Goal: Check status: Check status

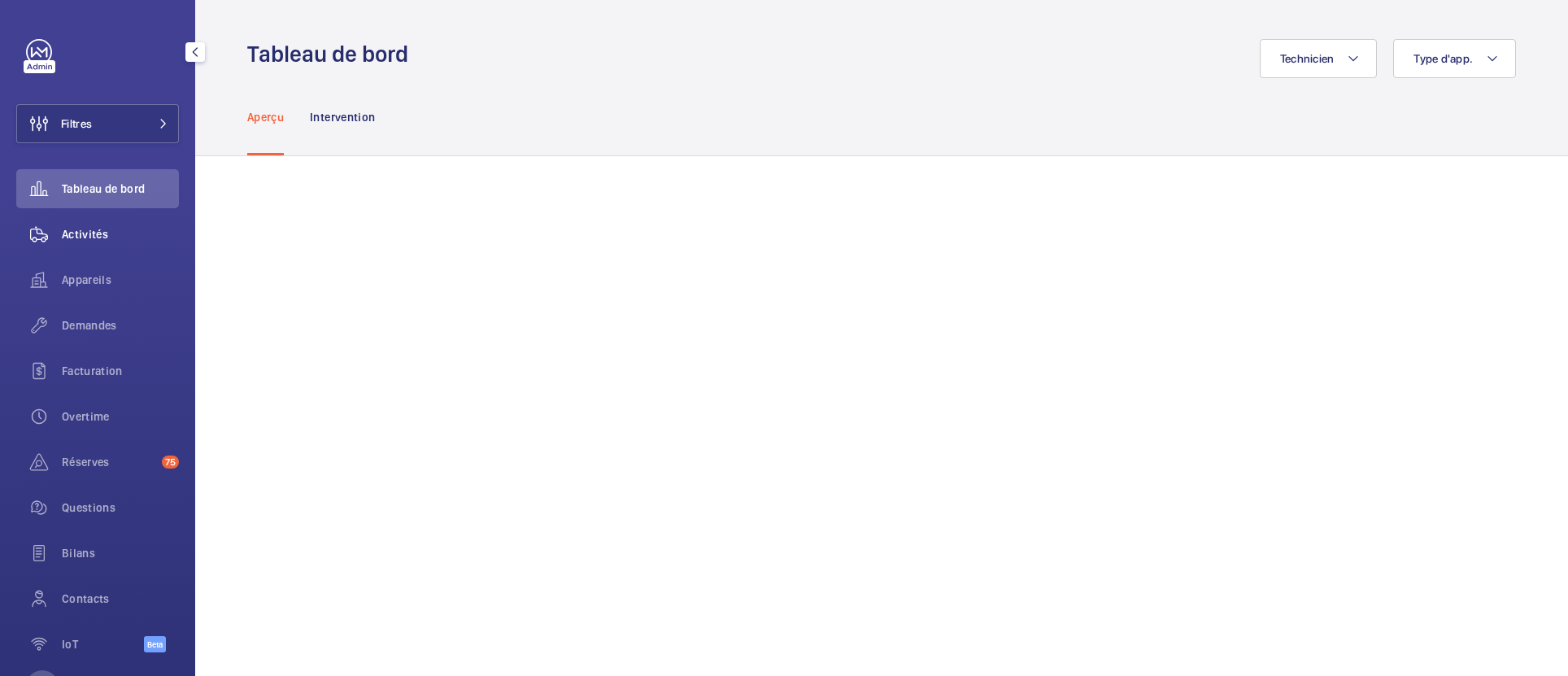
click at [90, 233] on span "Activités" at bounding box center [120, 233] width 117 height 17
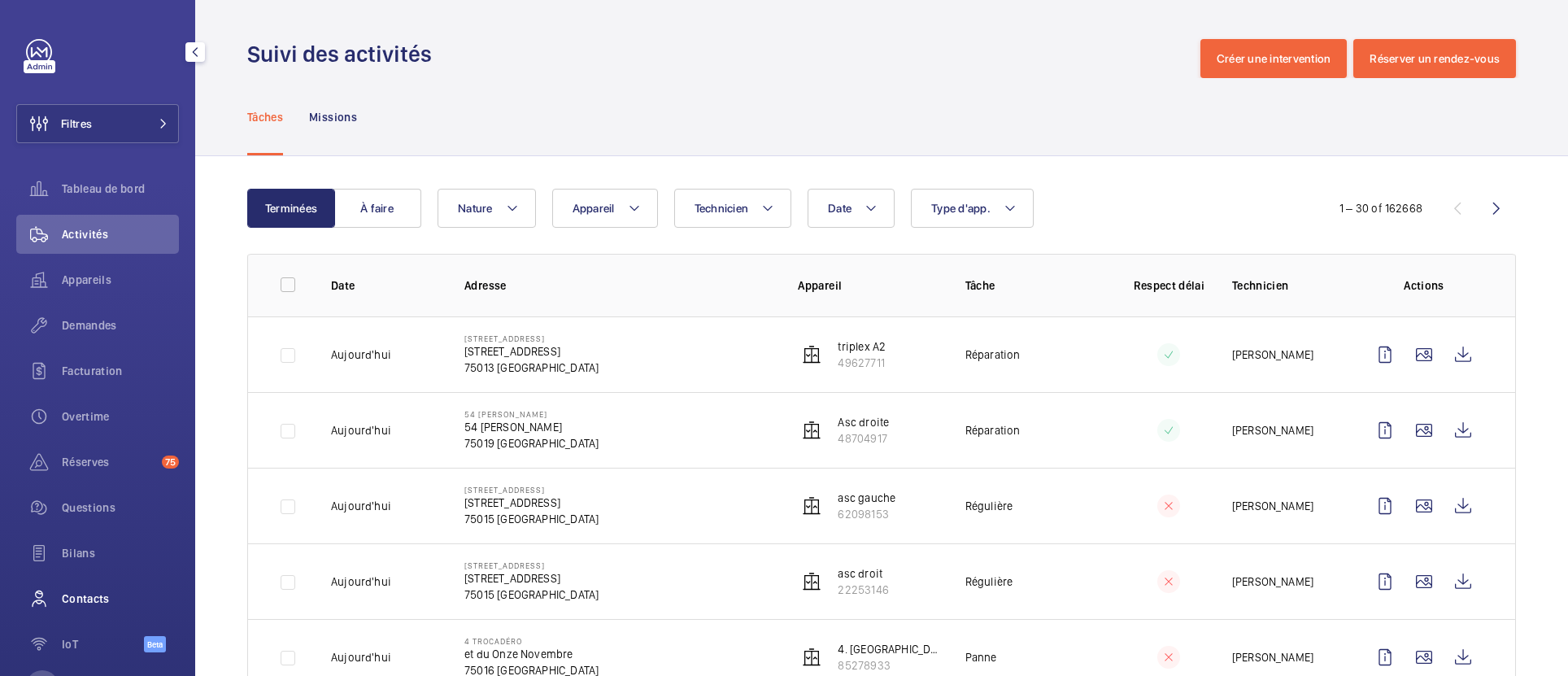
scroll to position [65, 0]
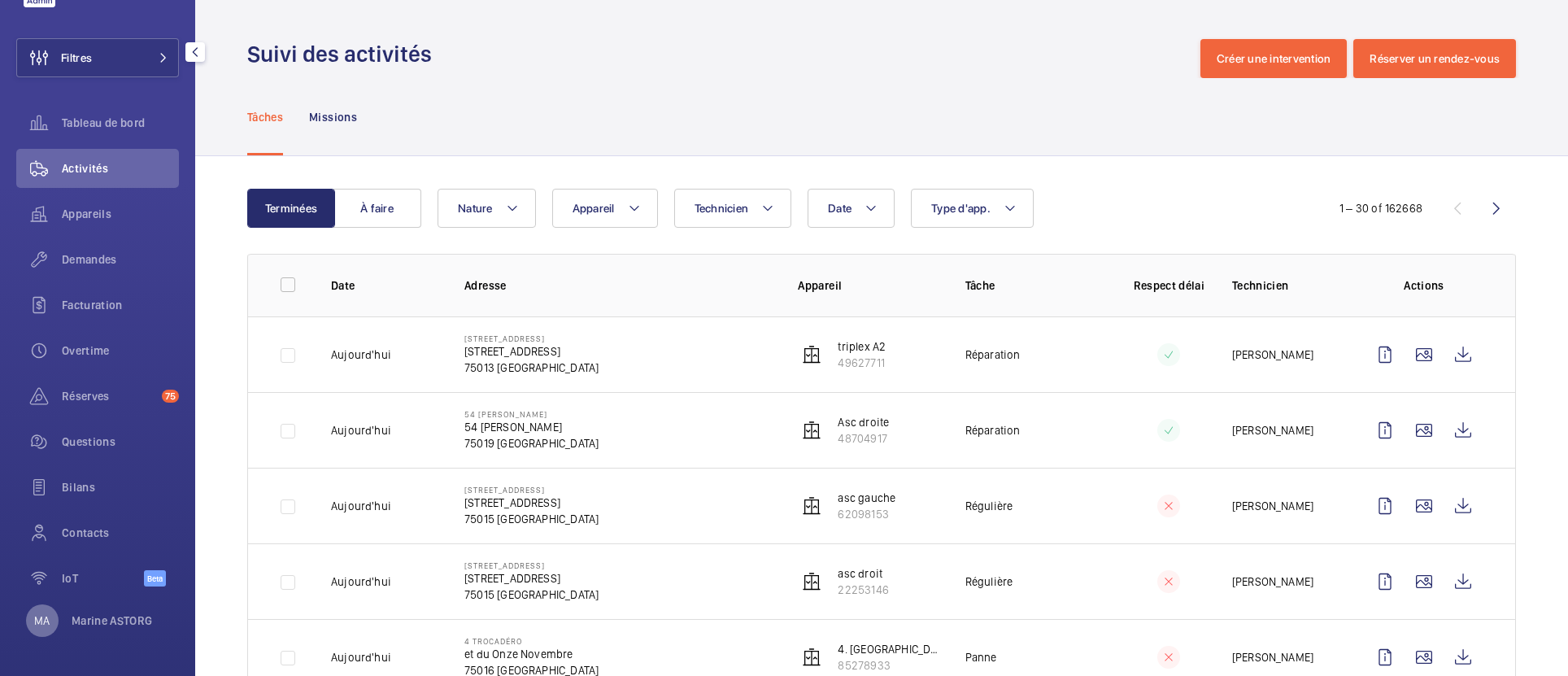
click at [37, 625] on p "MA" at bounding box center [42, 620] width 16 height 17
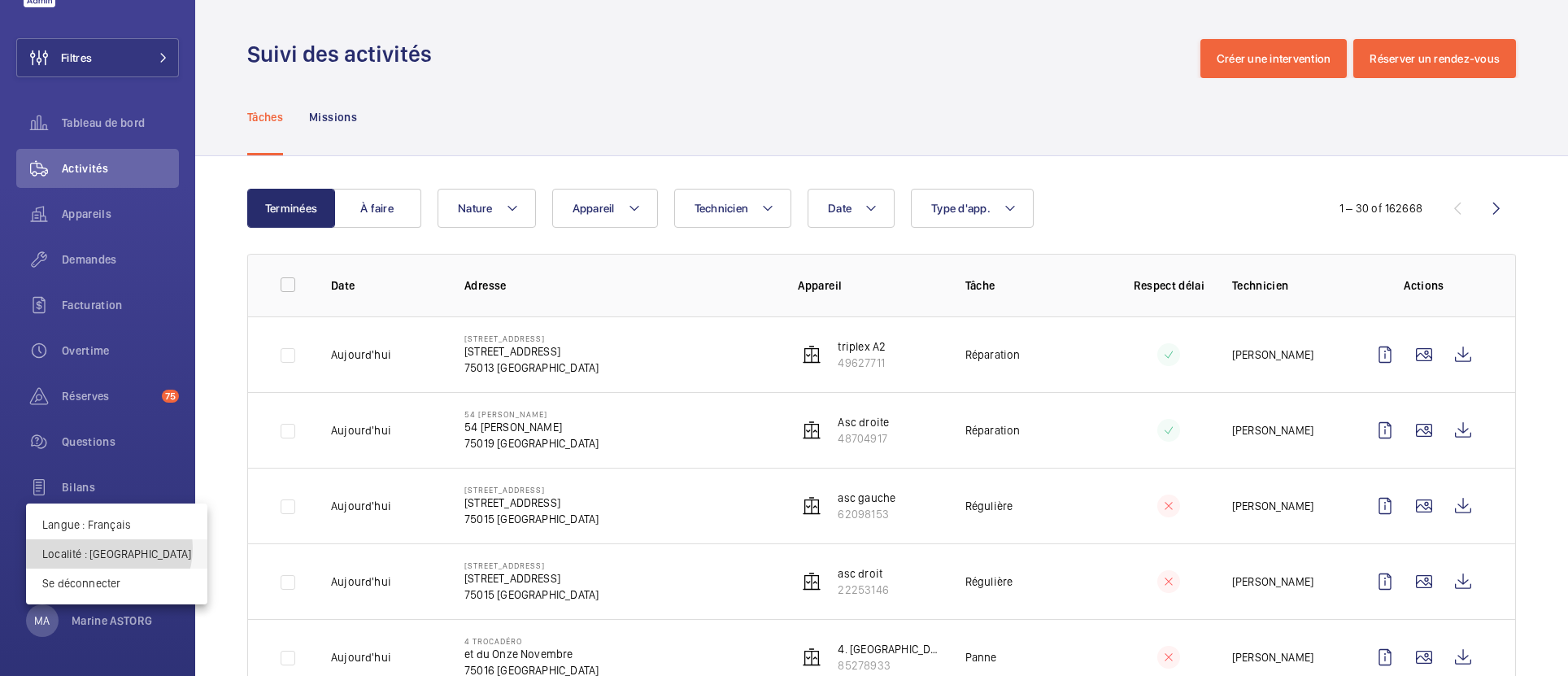
click at [108, 548] on p "Localité : France" at bounding box center [116, 554] width 148 height 17
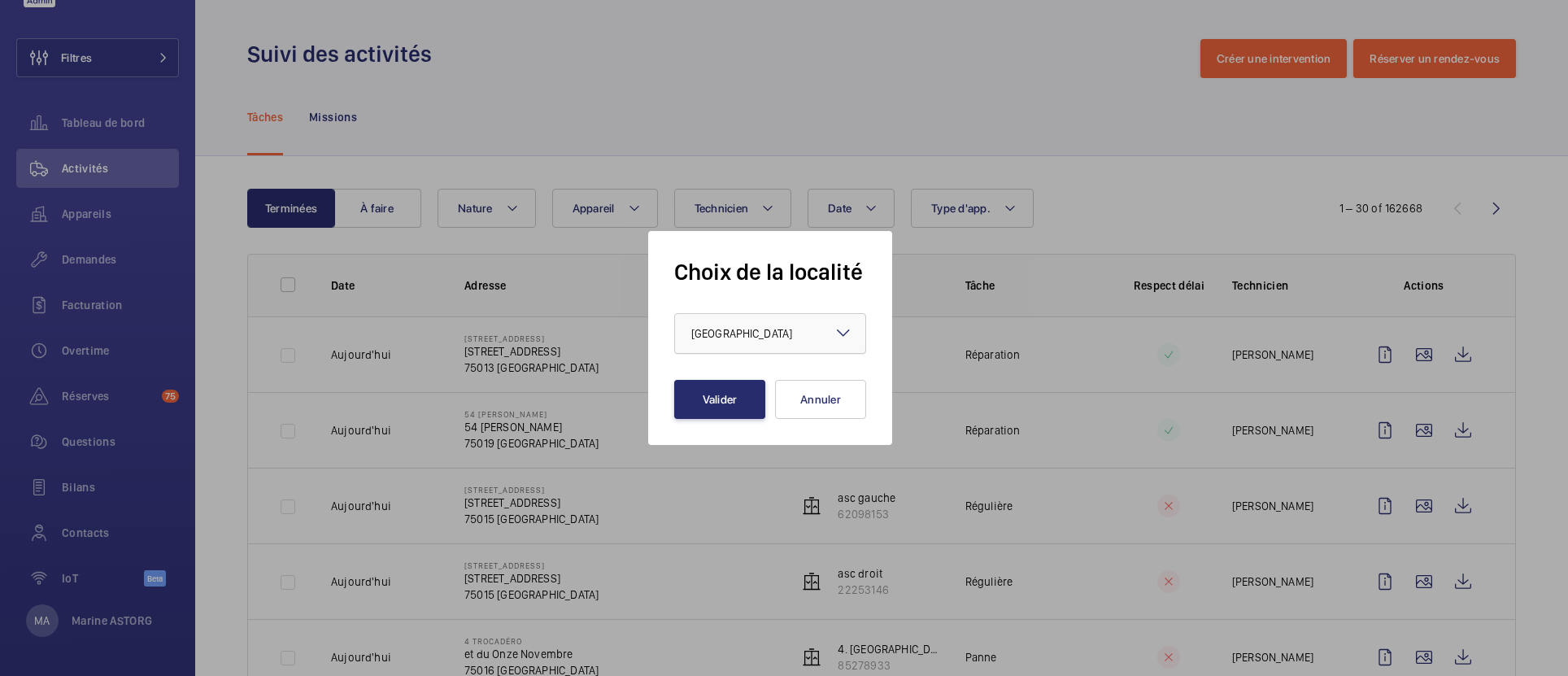
click at [728, 323] on div at bounding box center [770, 333] width 191 height 39
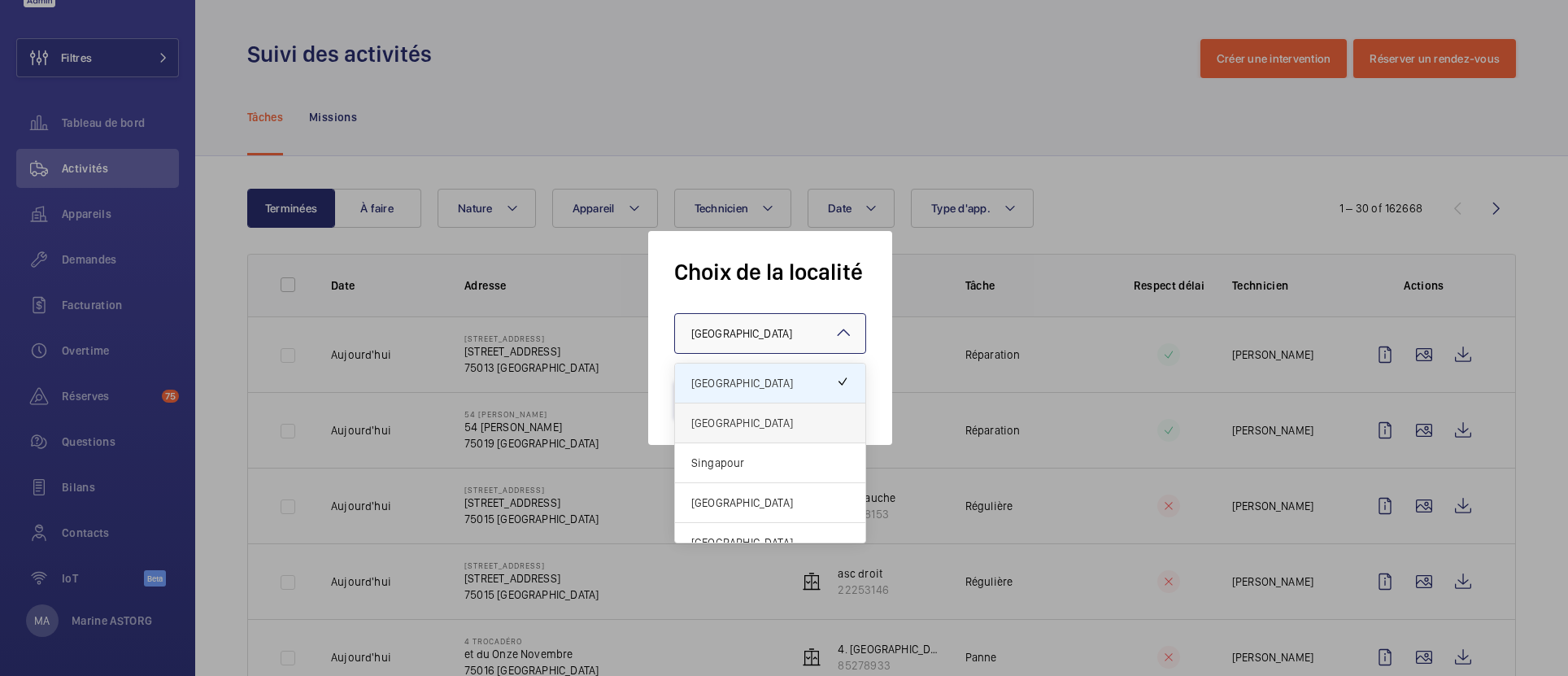
click at [722, 430] on span "[GEOGRAPHIC_DATA]" at bounding box center [771, 423] width 158 height 17
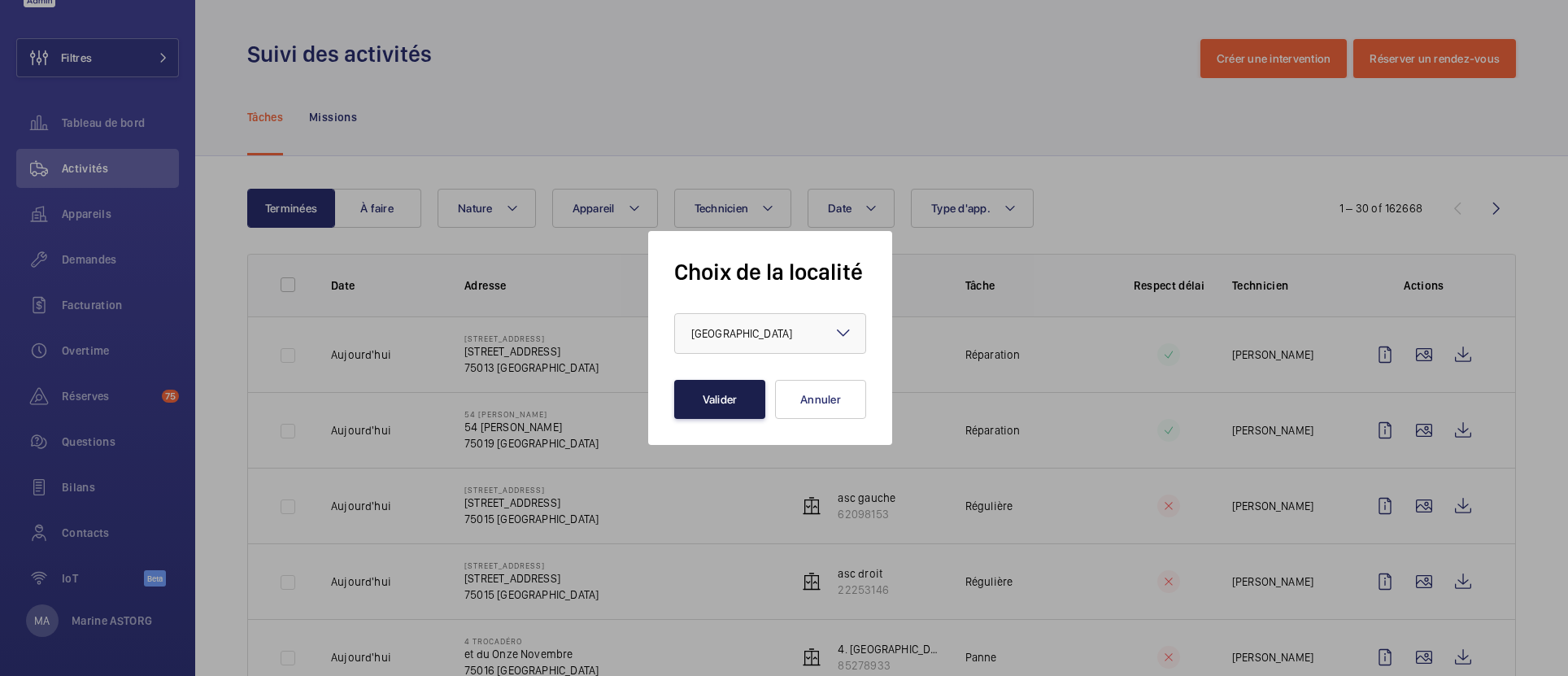
click at [715, 415] on button "Valider" at bounding box center [719, 400] width 91 height 39
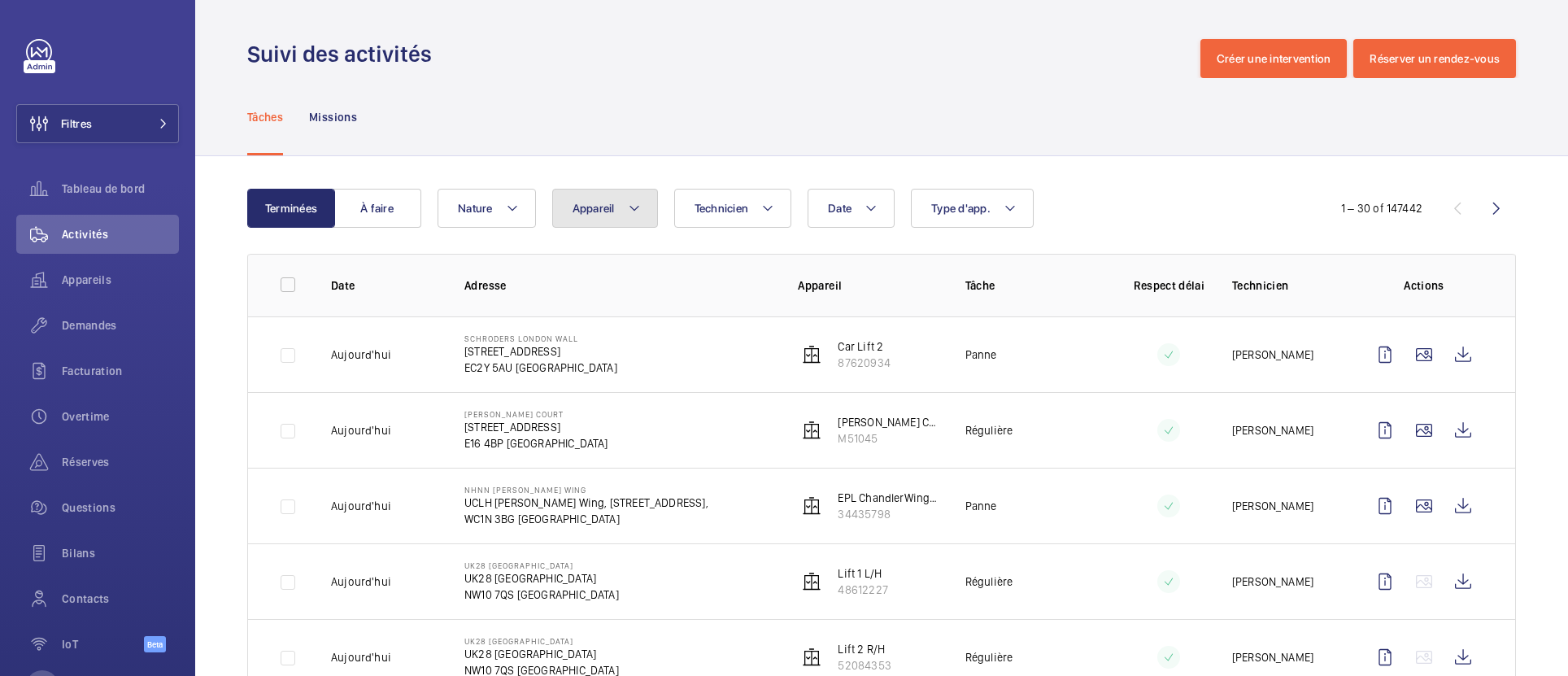
click at [624, 206] on button "Appareil" at bounding box center [605, 208] width 106 height 39
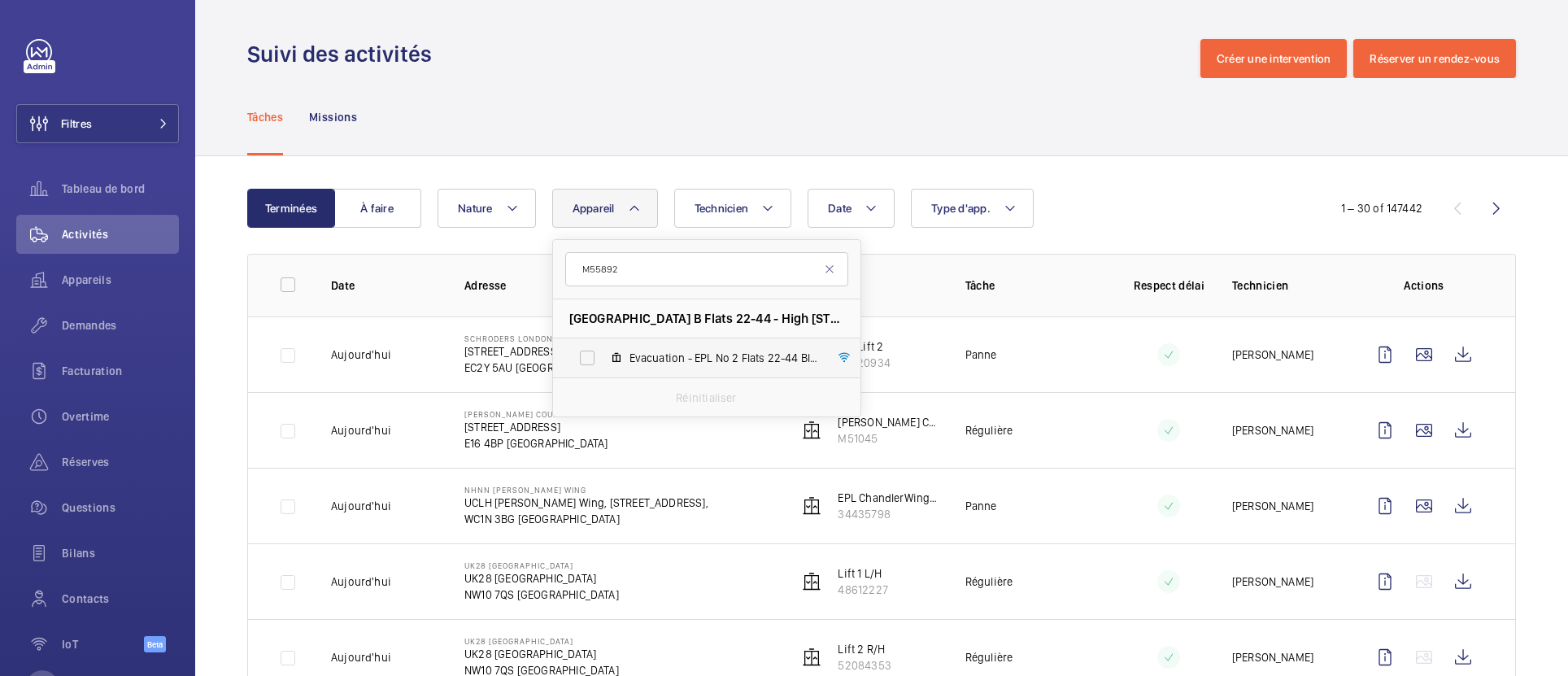
type input "M55892"
click at [632, 356] on span "Evacuation - EPL No 2 Flats 22-44 Block B, M55892" at bounding box center [723, 358] width 189 height 17
click at [604, 356] on input "Evacuation - EPL No 2 Flats 22-44 Block B, M55892" at bounding box center [586, 358] width 32 height 32
checkbox input "true"
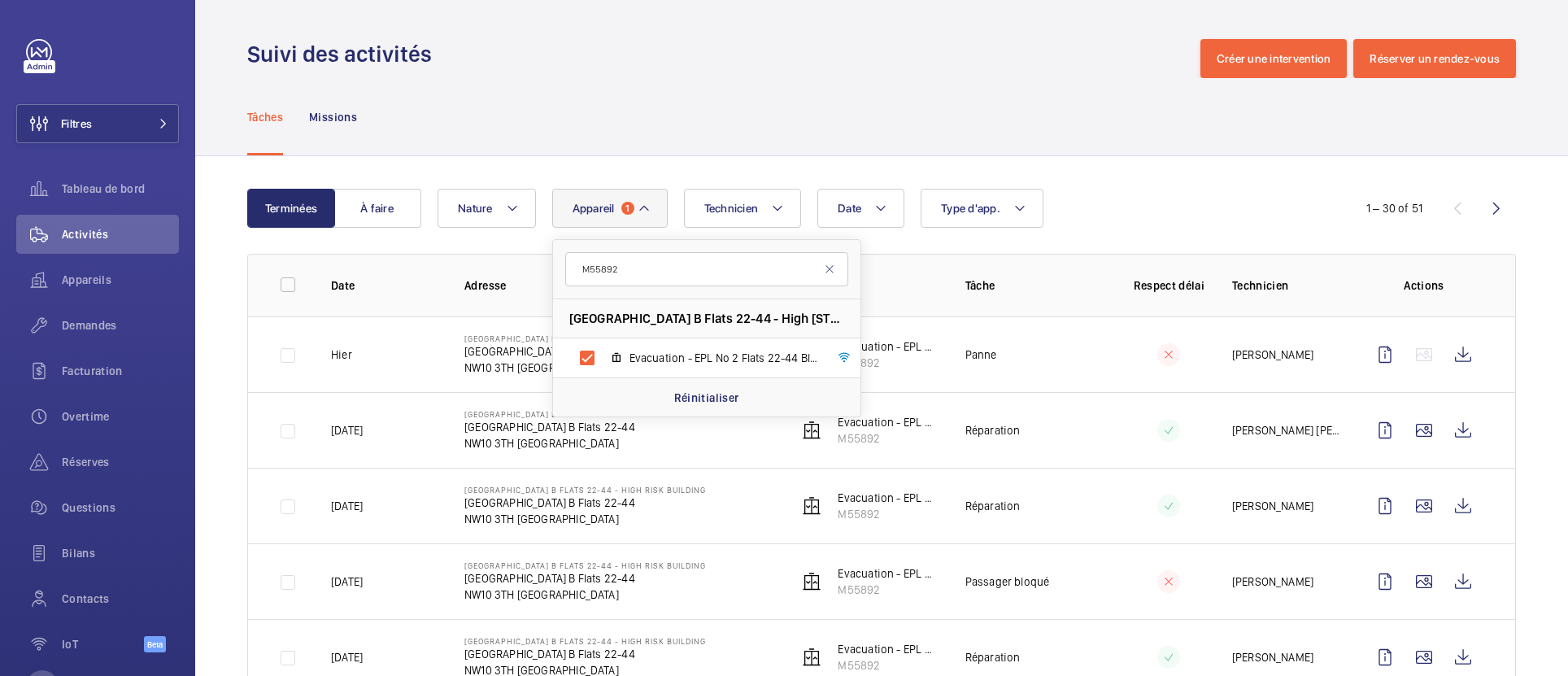
click at [648, 130] on div "Tâches Missions" at bounding box center [881, 116] width 1269 height 77
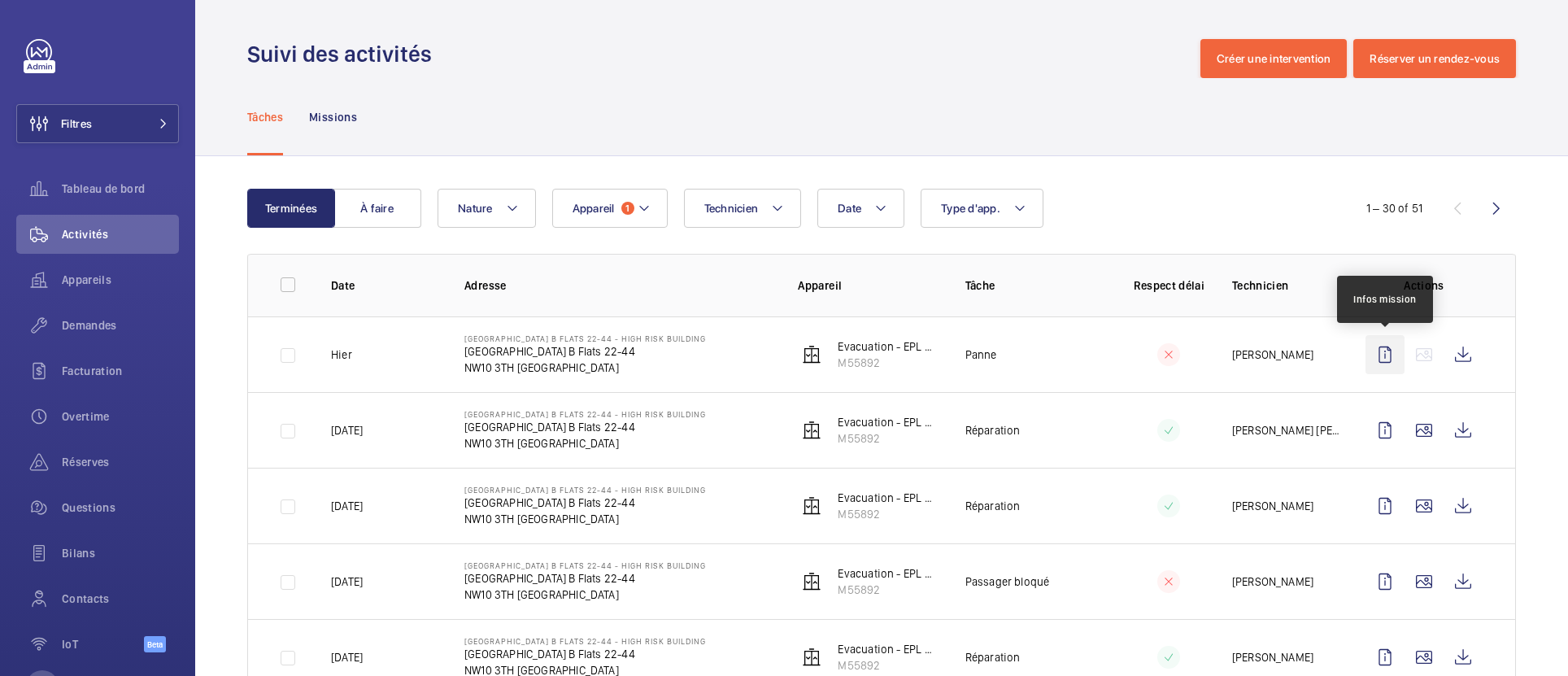
click at [1382, 355] on wm-front-icon-button at bounding box center [1385, 355] width 39 height 39
click at [1474, 353] on wm-front-icon-button at bounding box center [1463, 355] width 39 height 39
click at [1380, 352] on wm-front-icon-button at bounding box center [1385, 355] width 39 height 39
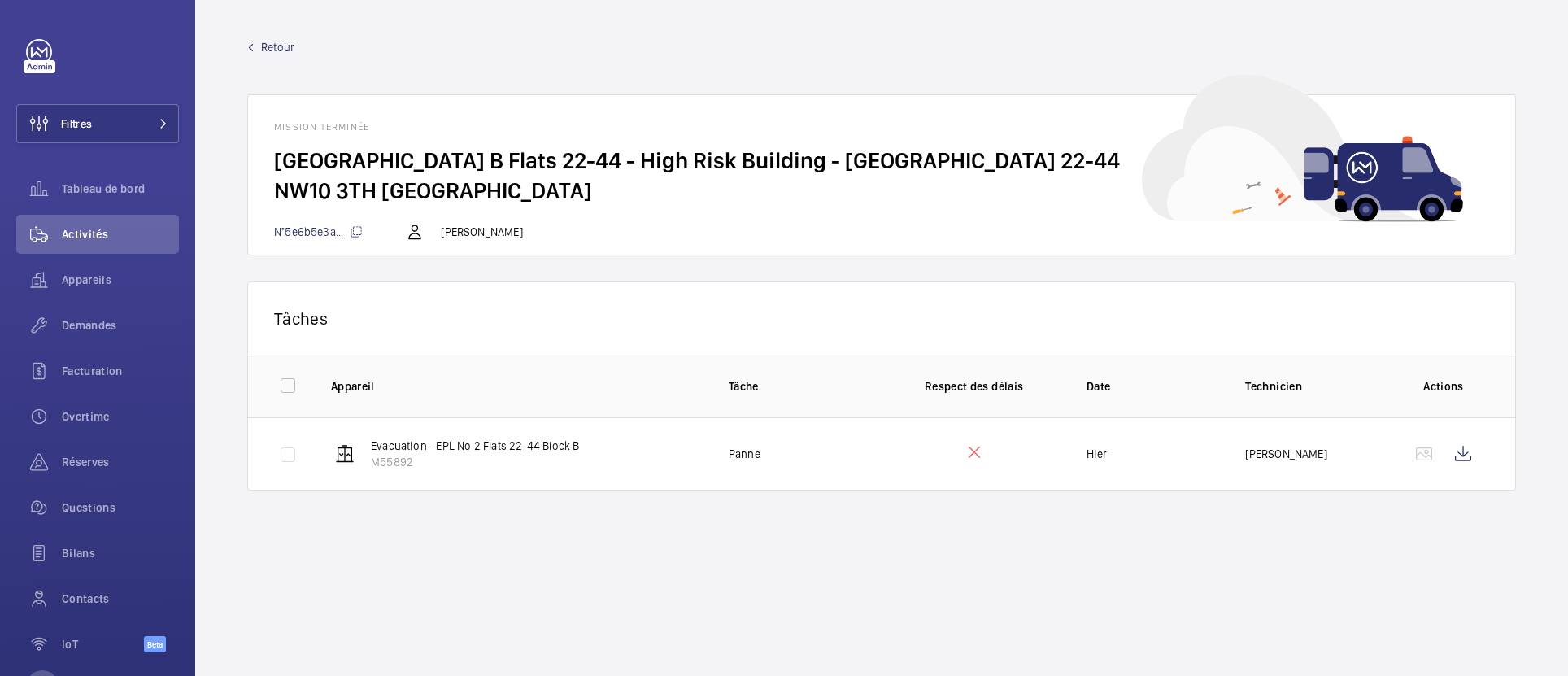
click at [306, 226] on span "N°5e6b5e3a..." at bounding box center [318, 232] width 89 height 13
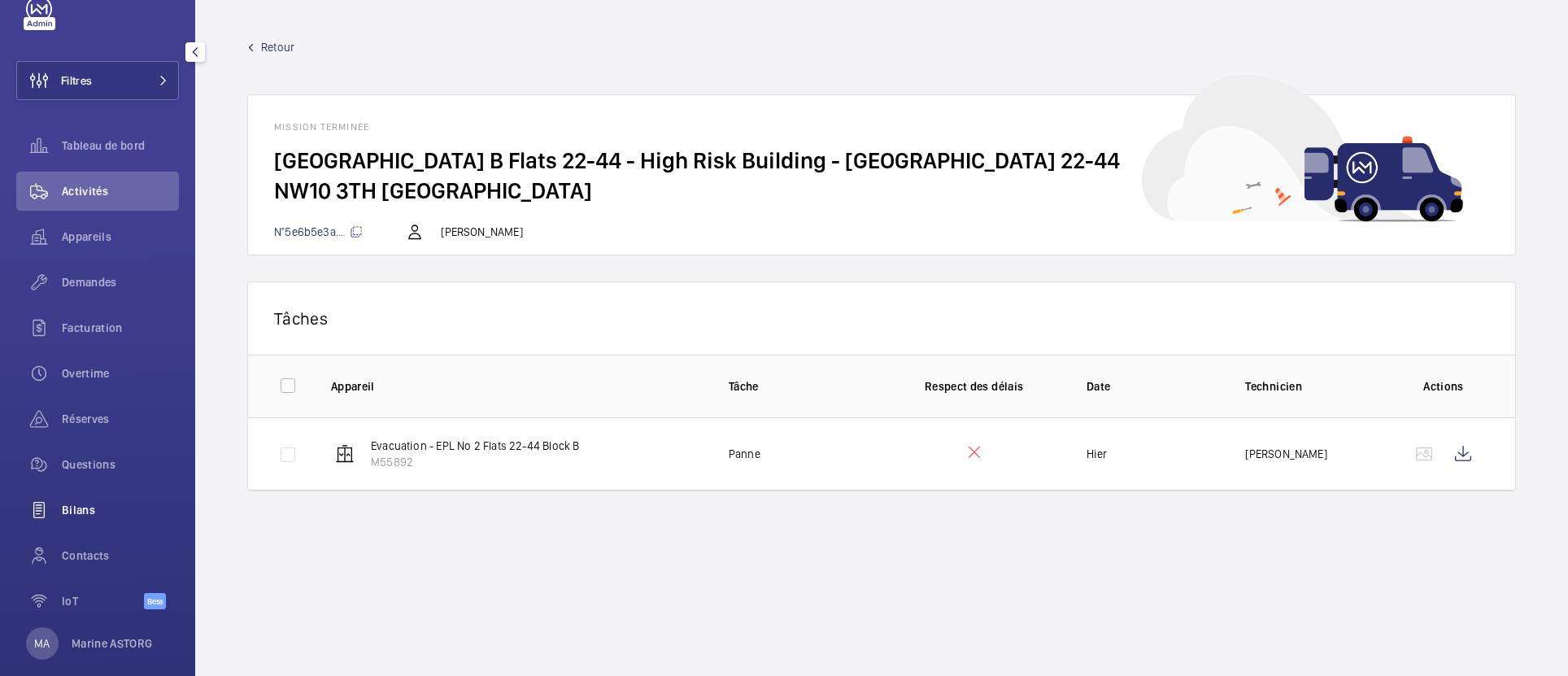
scroll to position [65, 0]
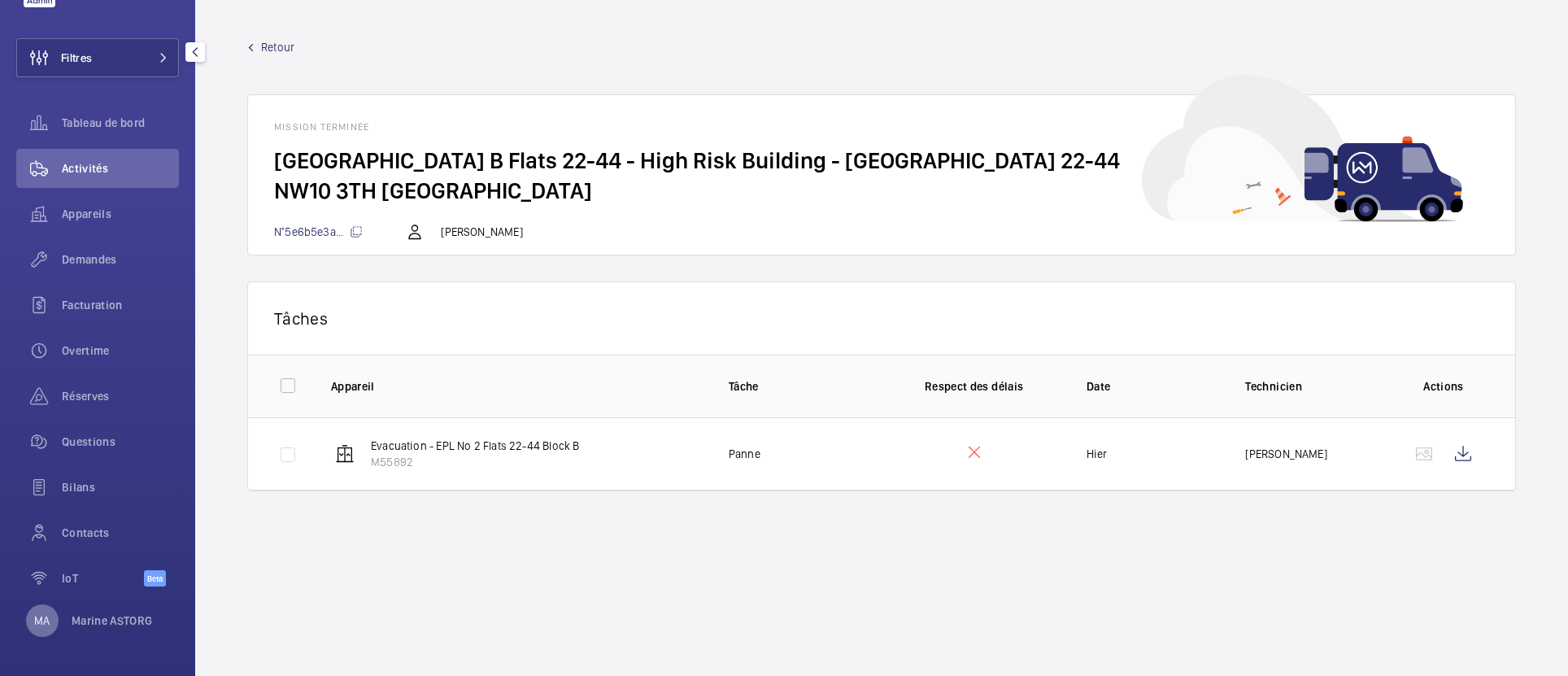
click at [46, 625] on p "MA" at bounding box center [42, 620] width 16 height 17
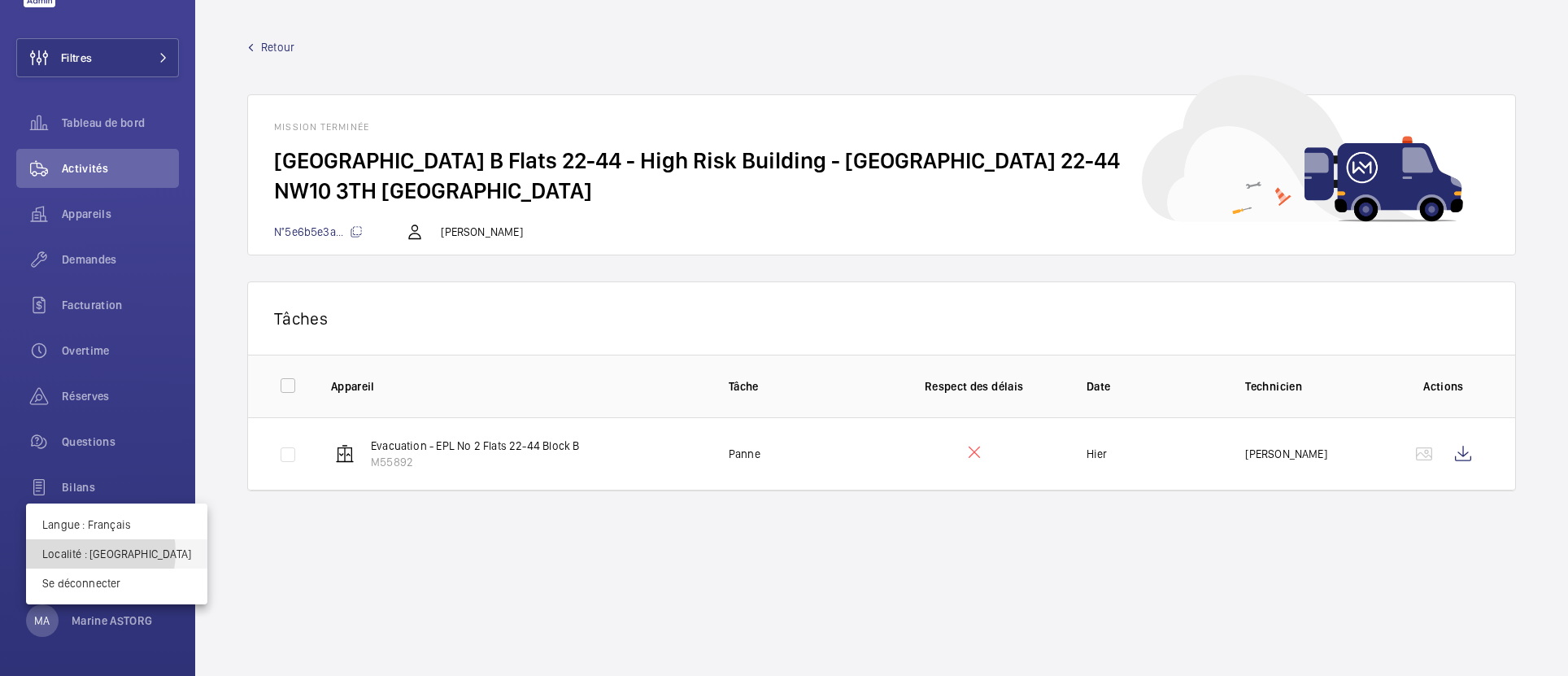
click at [81, 552] on p "Localité : [GEOGRAPHIC_DATA]" at bounding box center [116, 554] width 148 height 17
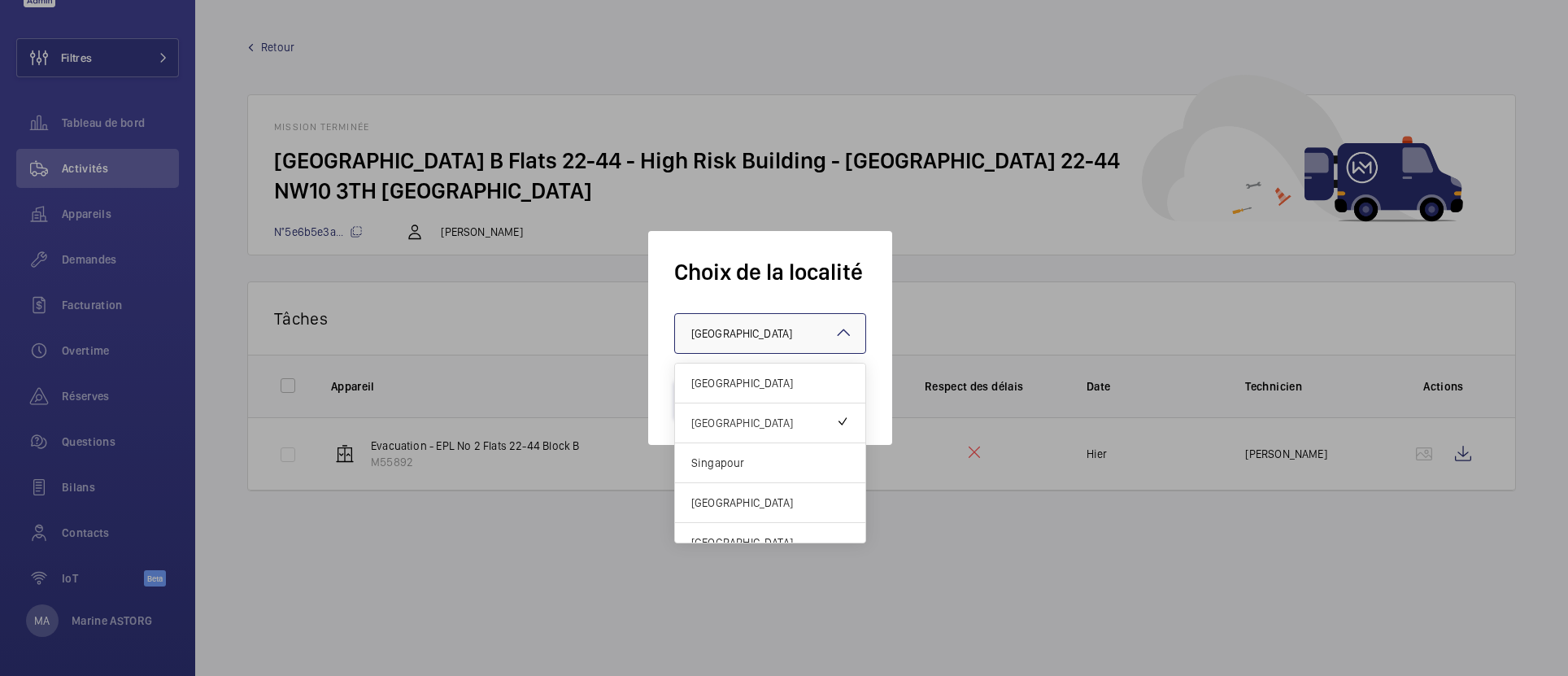
click at [729, 341] on div "× [GEOGRAPHIC_DATA]" at bounding box center [762, 333] width 142 height 17
click at [718, 376] on span "[GEOGRAPHIC_DATA]" at bounding box center [771, 383] width 158 height 17
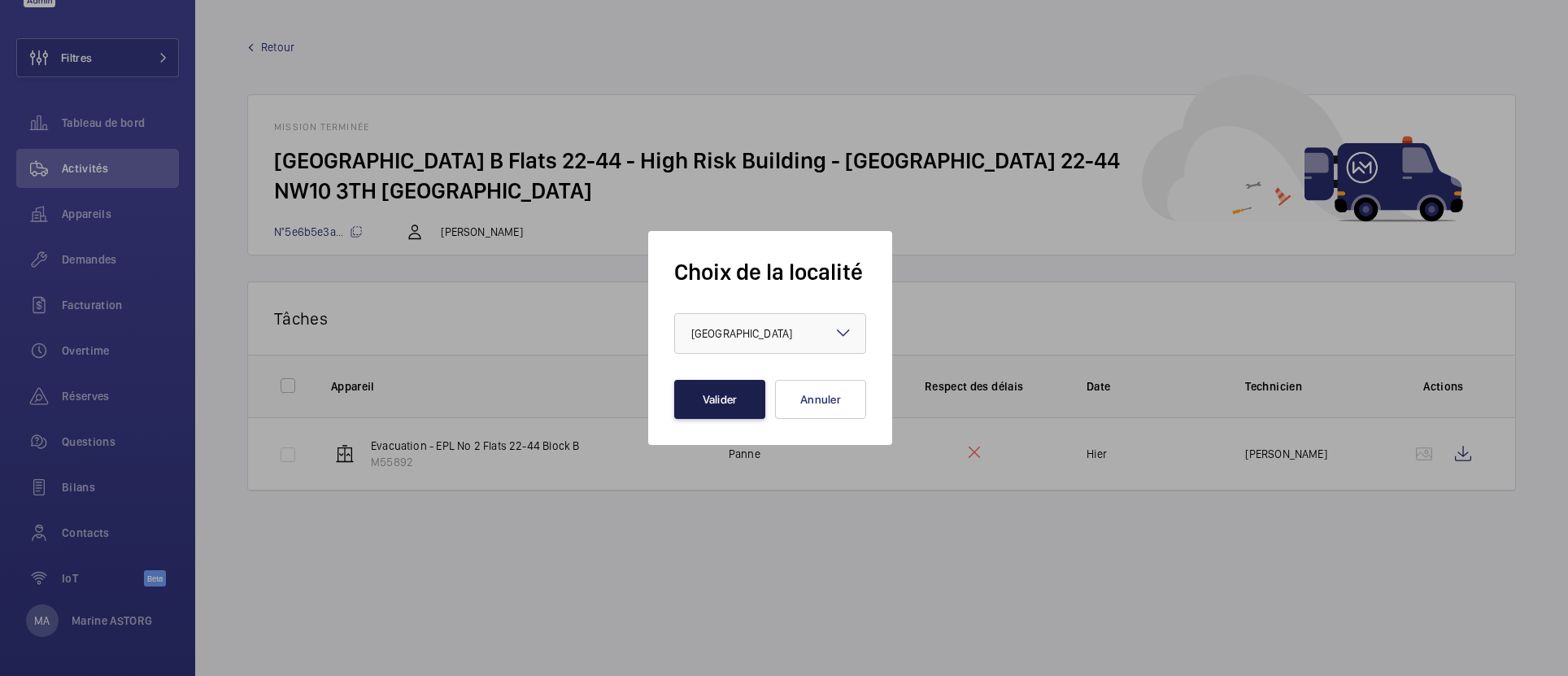
click at [711, 397] on button "Valider" at bounding box center [719, 400] width 91 height 39
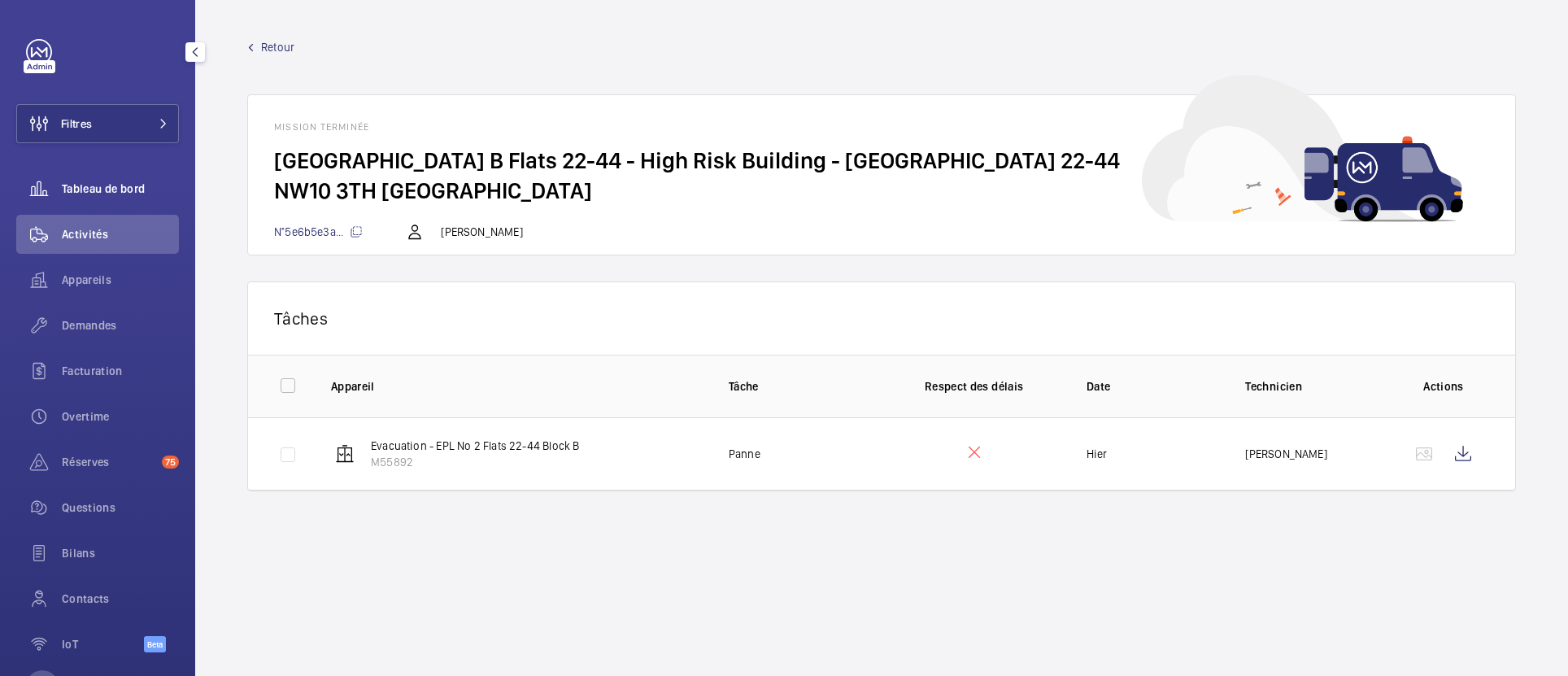
click at [90, 188] on span "Tableau de bord" at bounding box center [120, 189] width 117 height 17
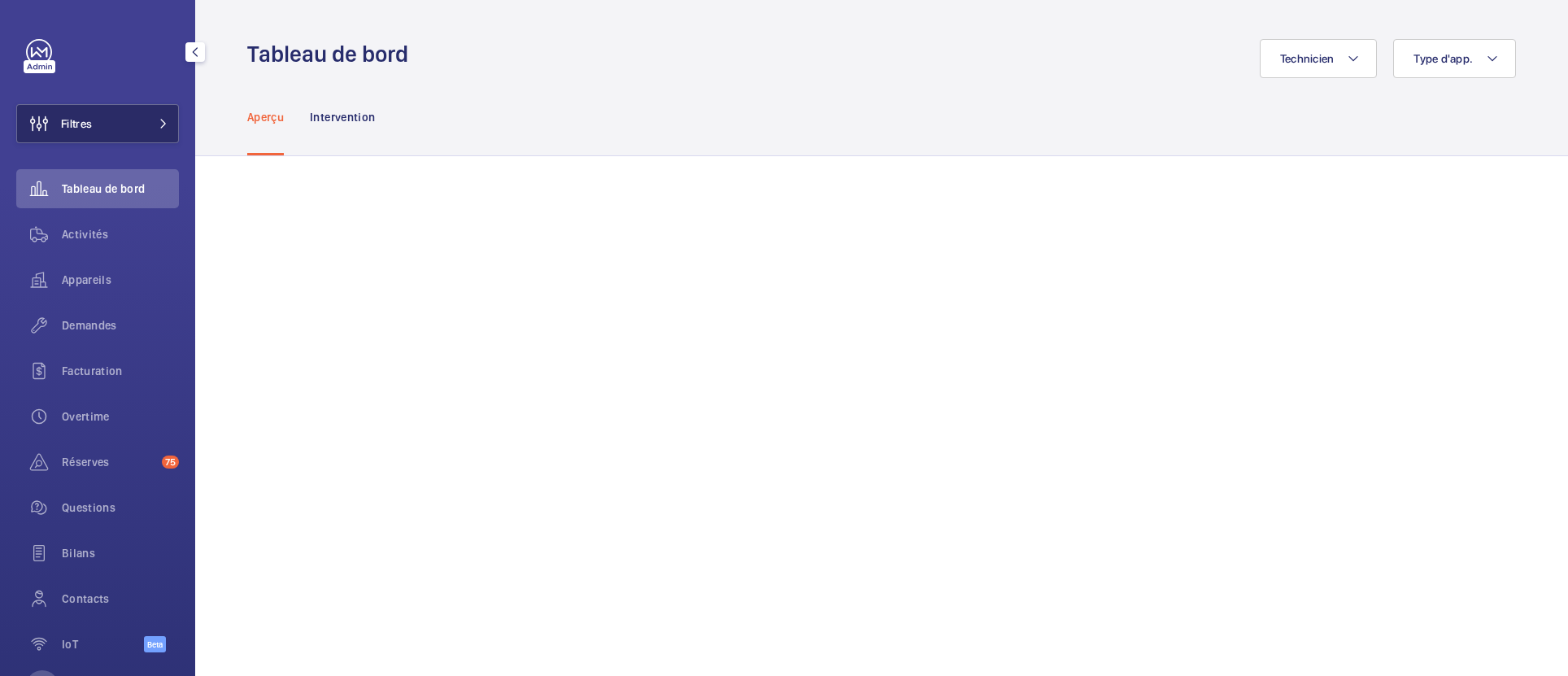
click at [96, 129] on button "Filtres" at bounding box center [98, 124] width 163 height 39
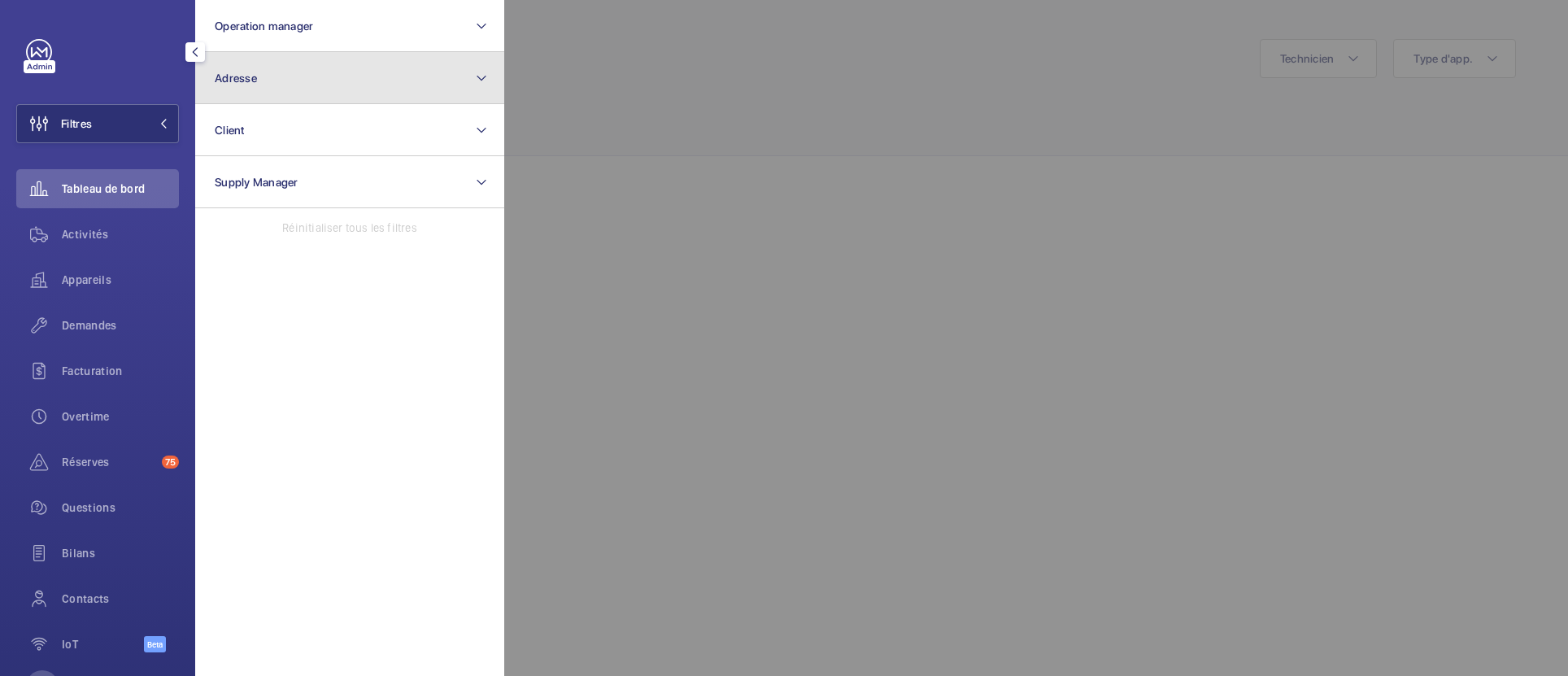
click at [287, 76] on button "Adresse" at bounding box center [350, 77] width 309 height 52
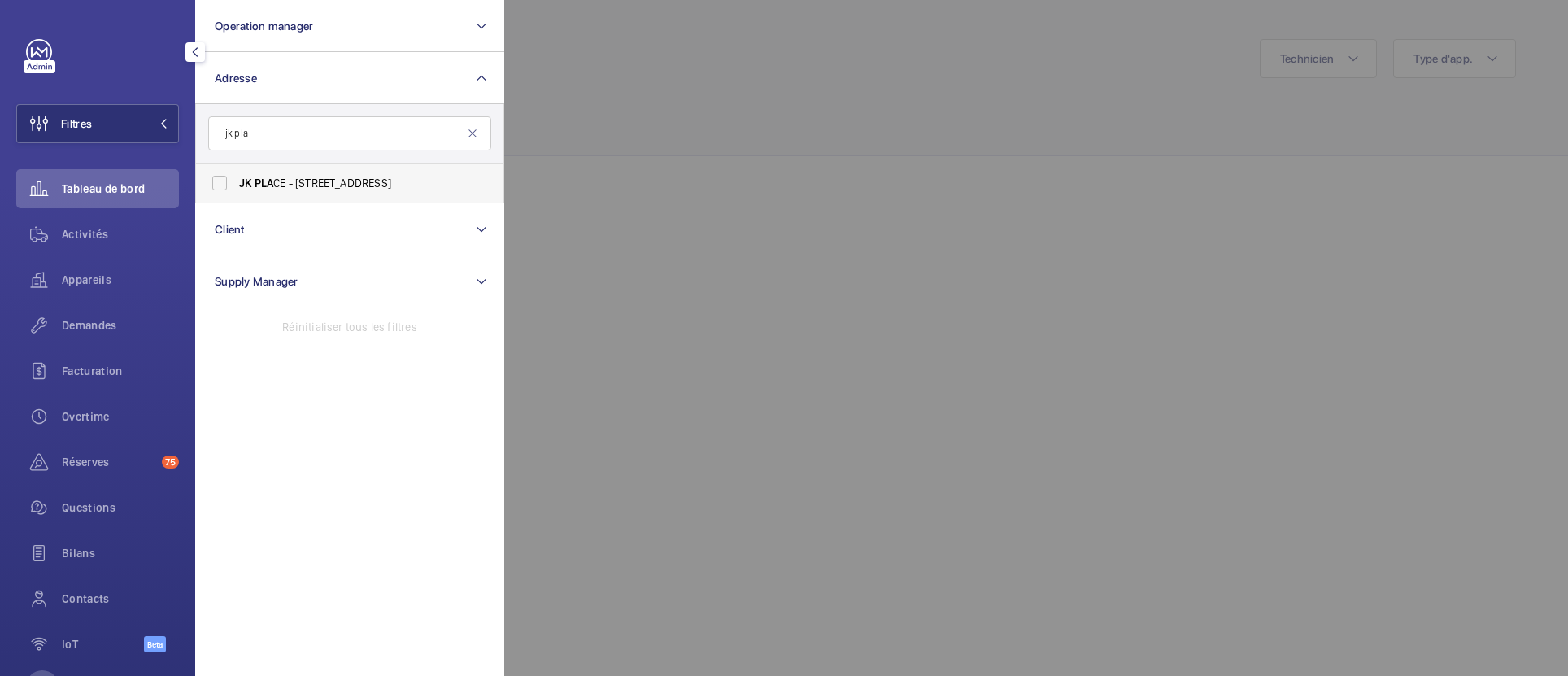
type input "jk pla"
click at [281, 183] on span "JK PLA CE - 82 Rue de Lille, PARIS 75007" at bounding box center [351, 183] width 224 height 17
click at [235, 183] on input "JK PLA CE - 82 Rue de Lille, PARIS 75007" at bounding box center [219, 183] width 32 height 32
checkbox input "true"
click at [630, 240] on div at bounding box center [1288, 338] width 1568 height 676
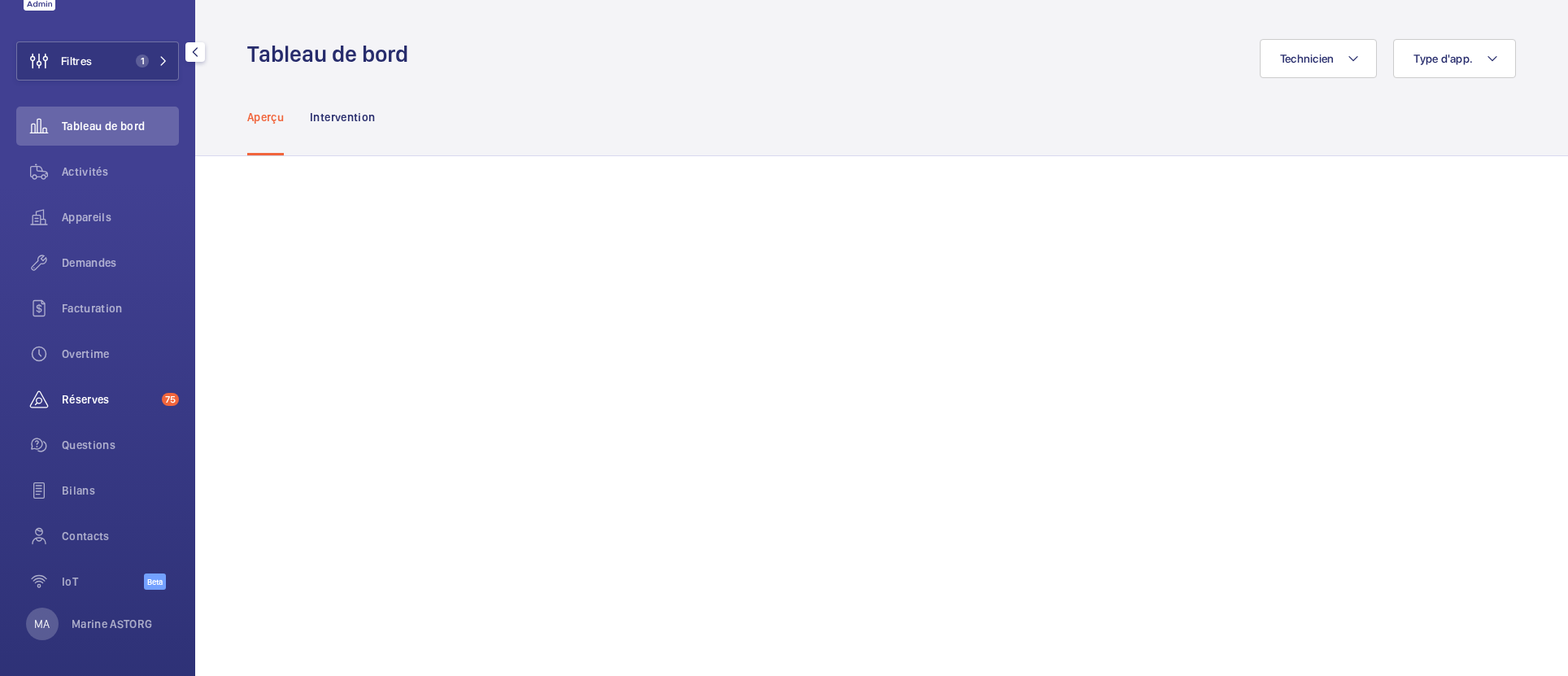
scroll to position [65, 0]
click at [75, 391] on span "Réserves" at bounding box center [108, 396] width 94 height 17
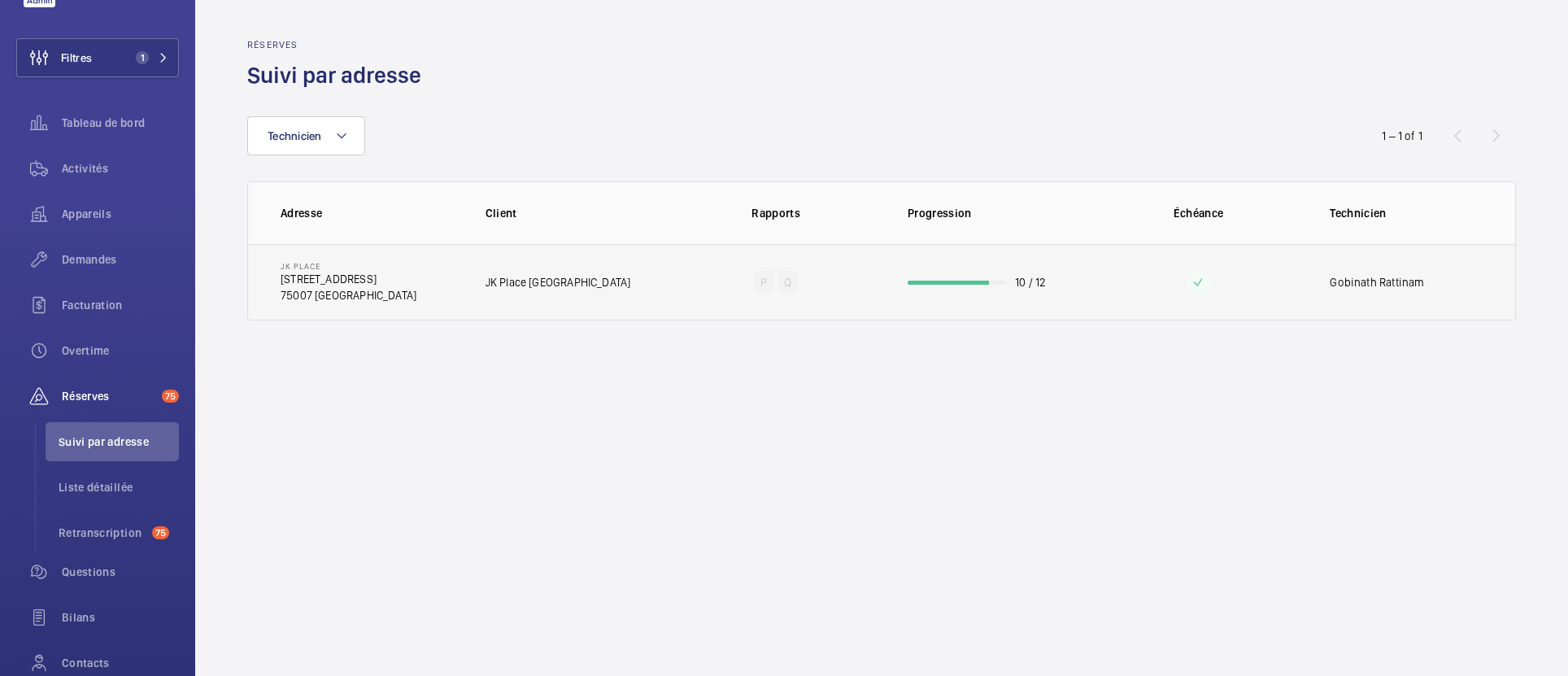
click at [693, 285] on td "P Q" at bounding box center [776, 282] width 211 height 76
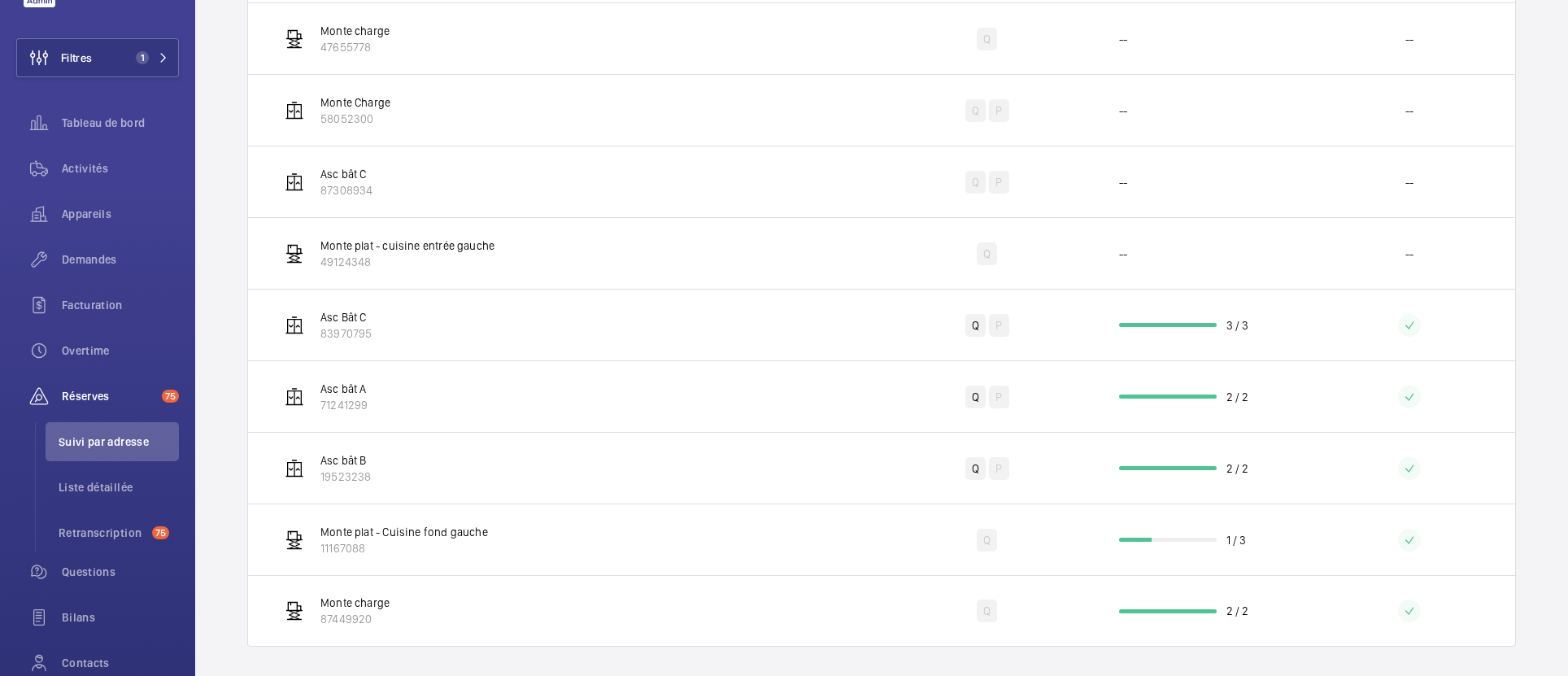
scroll to position [459, 0]
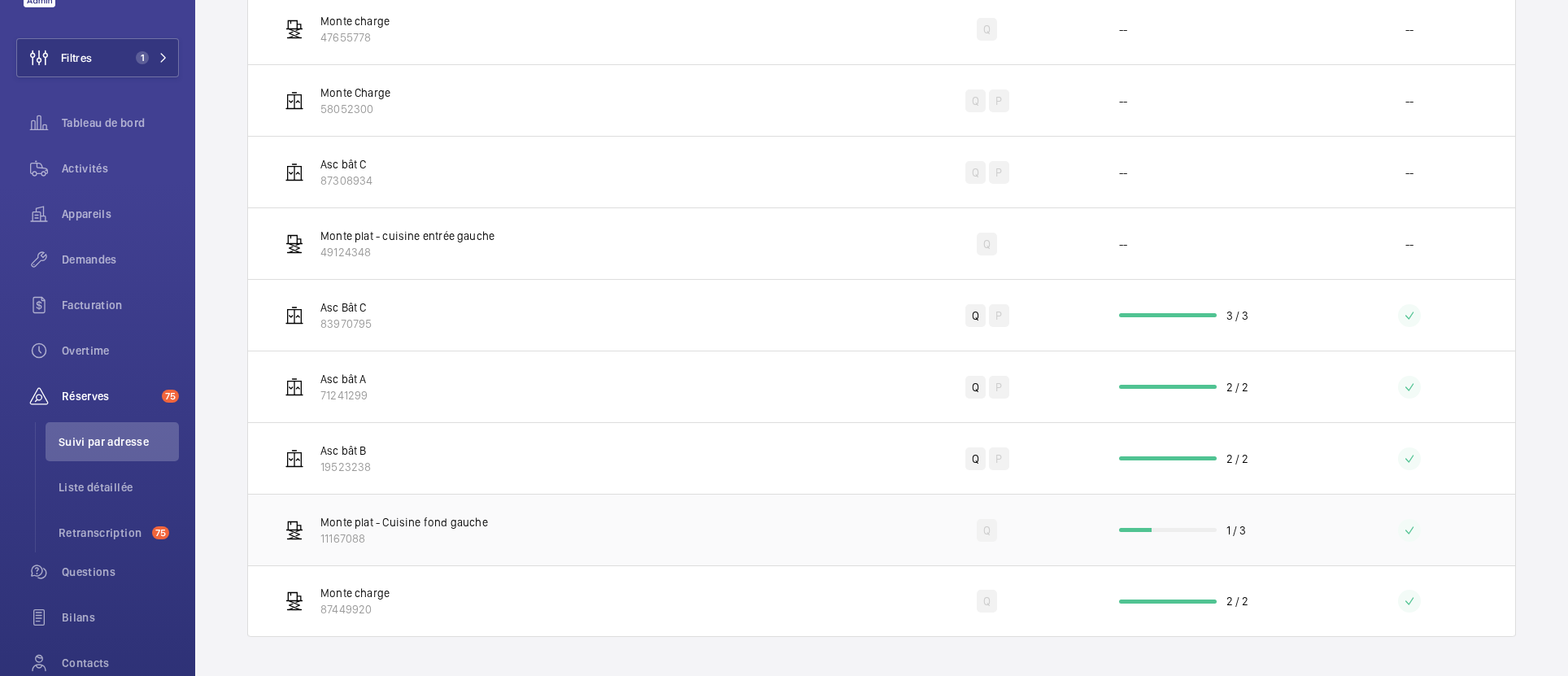
click at [619, 509] on td "Monte plat - Cuisine fond gauche 11167088" at bounding box center [565, 528] width 634 height 71
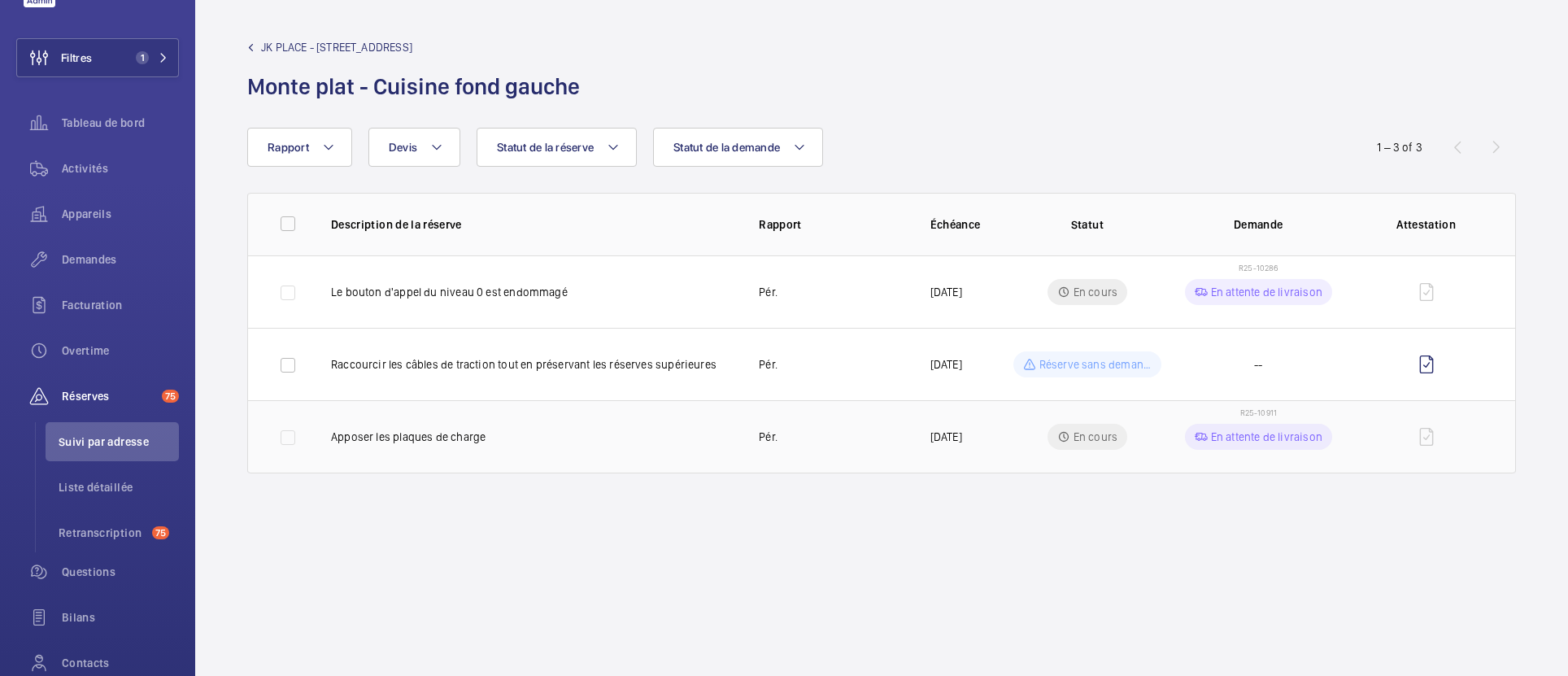
click at [1256, 415] on span "R25-10911" at bounding box center [1258, 412] width 36 height 10
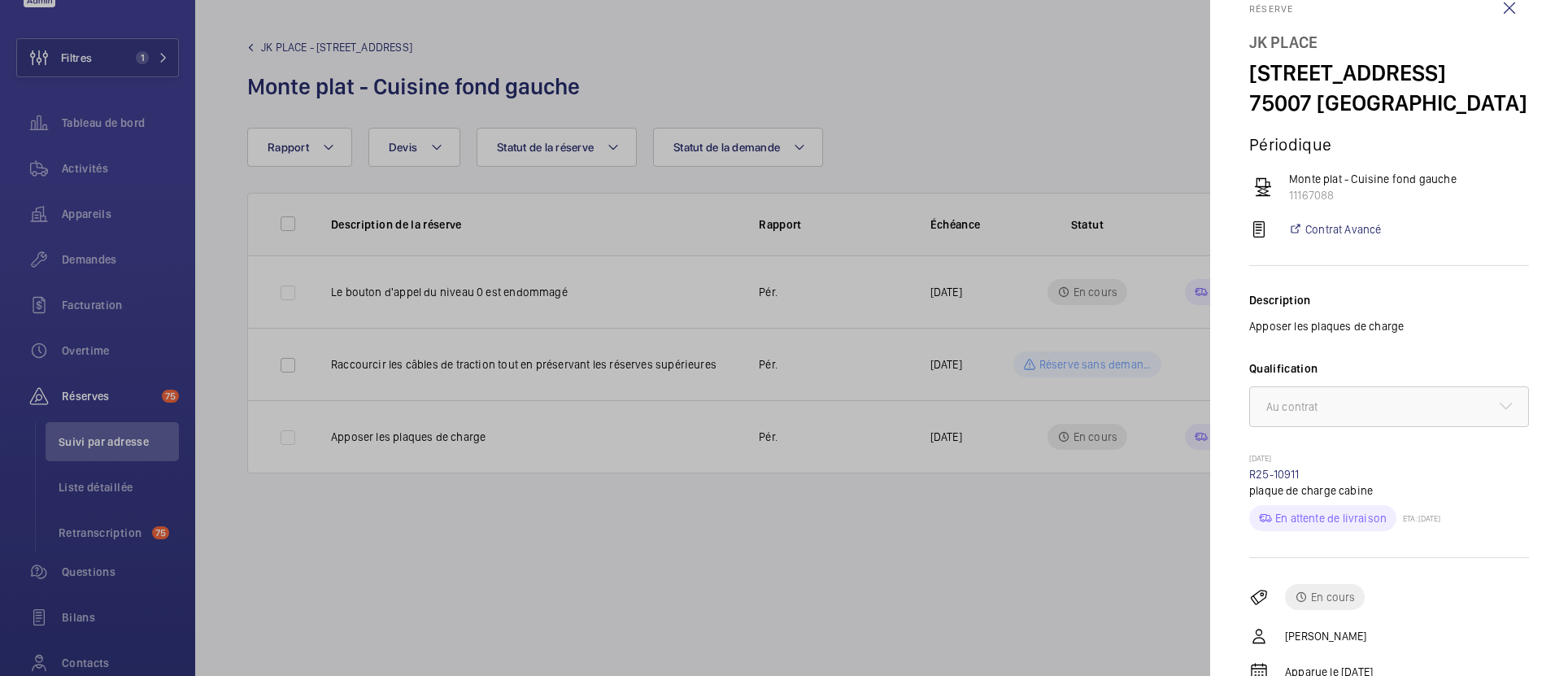
scroll to position [40, 0]
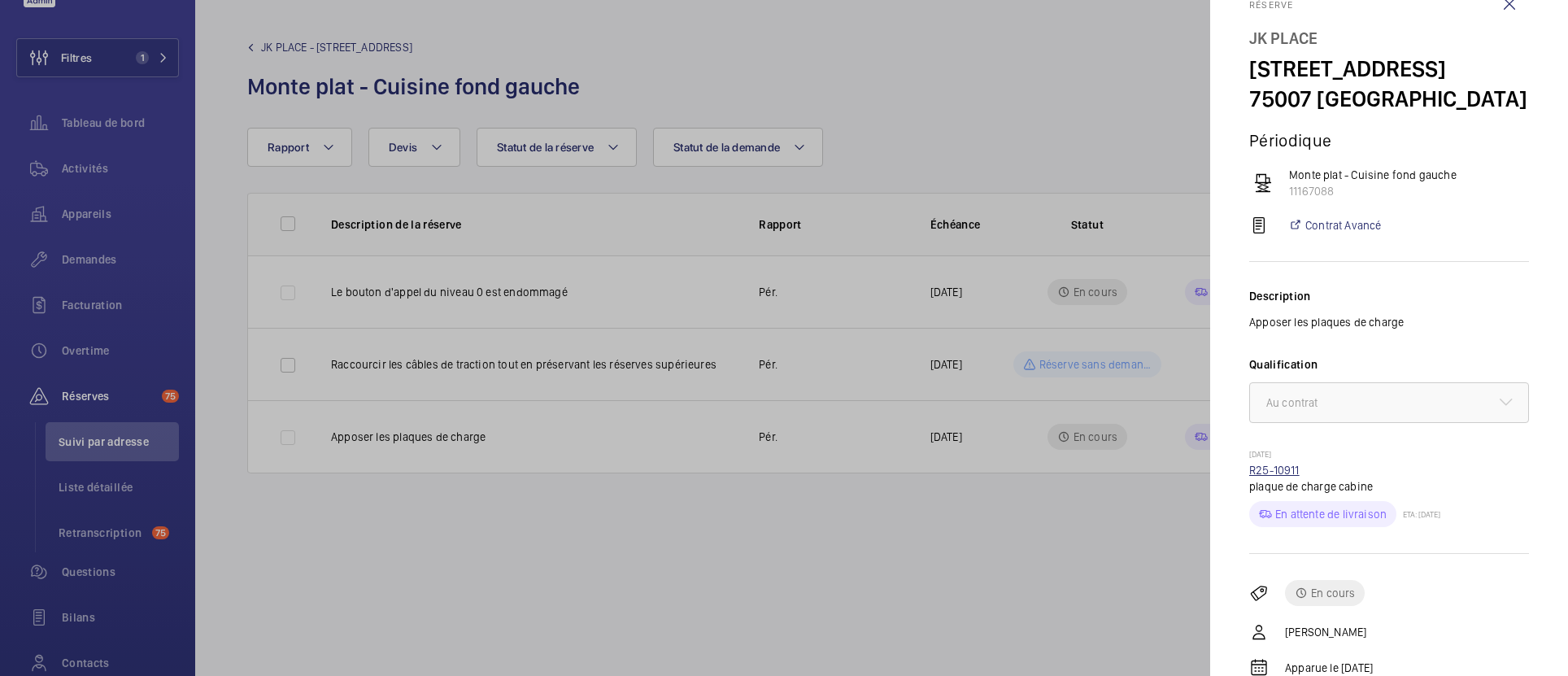
click at [1281, 470] on link "R25-10911" at bounding box center [1275, 470] width 51 height 13
